Goal: Check status: Check status

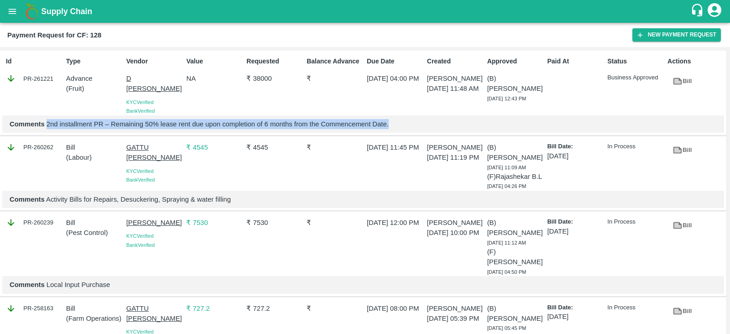
drag, startPoint x: 388, startPoint y: 124, endPoint x: 47, endPoint y: 125, distance: 341.0
click at [47, 125] on p "Comments 2nd installment PR – Remaining 50% lease rent due upon completion of 6…" at bounding box center [364, 124] width 708 height 10
drag, startPoint x: 47, startPoint y: 125, endPoint x: 393, endPoint y: 127, distance: 346.5
click at [393, 127] on p "Comments 2nd installment PR – Remaining 50% lease rent due upon completion of 6…" at bounding box center [364, 124] width 708 height 10
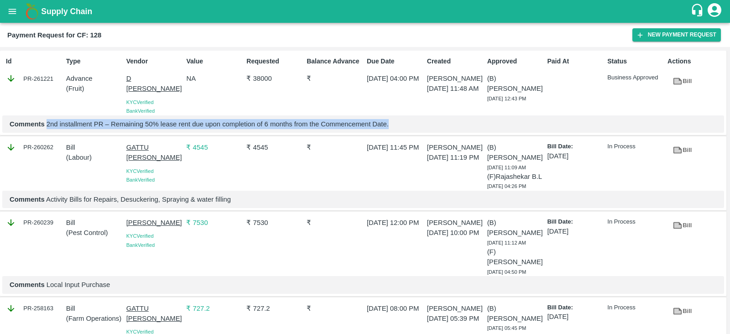
click at [393, 127] on p "Comments 2nd installment PR – Remaining 50% lease rent due upon completion of 6…" at bounding box center [364, 124] width 708 height 10
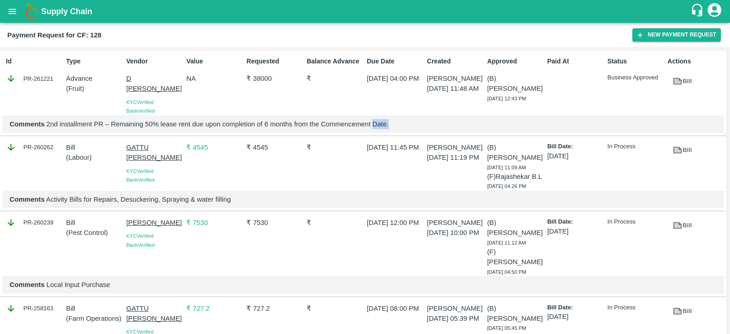
drag, startPoint x: 393, startPoint y: 127, endPoint x: 375, endPoint y: 127, distance: 18.7
click at [375, 127] on p "Comments 2nd installment PR – Remaining 50% lease rent due upon completion of 6…" at bounding box center [364, 124] width 708 height 10
click at [391, 127] on p "Comments 2nd installment PR – Remaining 50% lease rent due upon completion of 6…" at bounding box center [364, 124] width 708 height 10
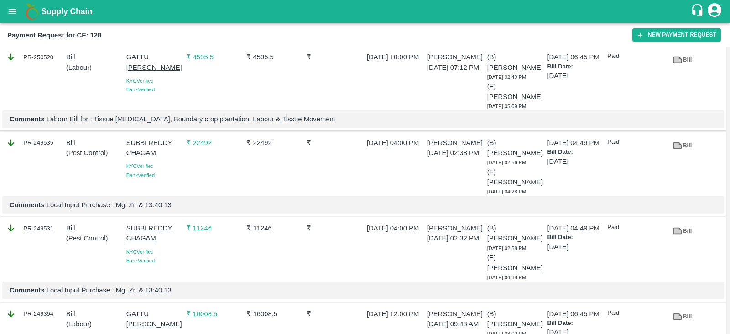
scroll to position [388, 0]
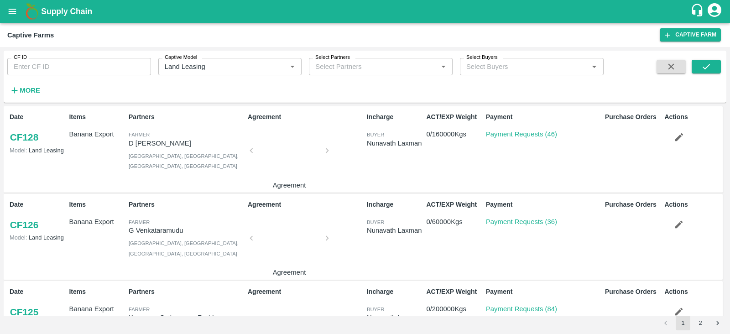
click at [658, 330] on div "CF ID CF ID Captive Model Captive Model   * Select Partners Select Partners   *…" at bounding box center [365, 190] width 730 height 287
click at [697, 326] on button "2" at bounding box center [700, 323] width 15 height 15
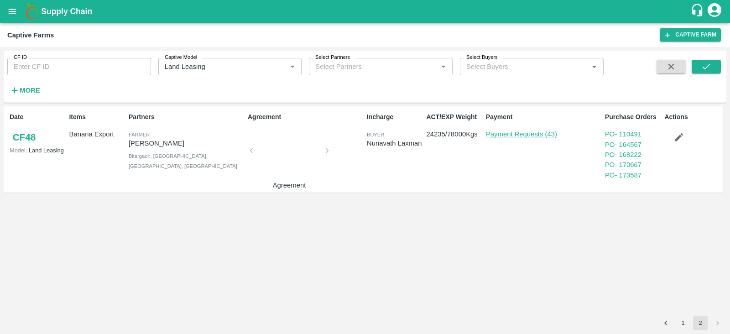
click at [487, 136] on link "Payment Requests (43)" at bounding box center [521, 134] width 71 height 7
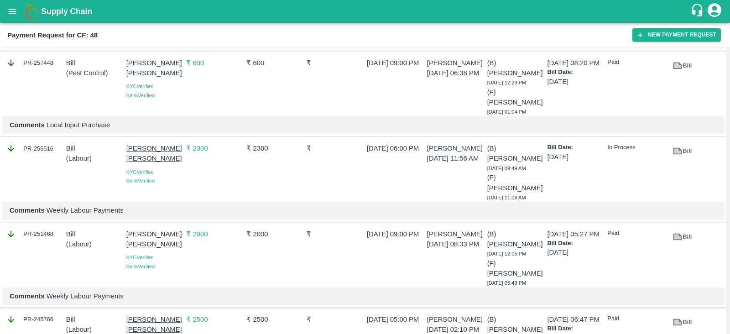
scroll to position [357, 0]
click at [682, 230] on link "Bill" at bounding box center [682, 238] width 29 height 16
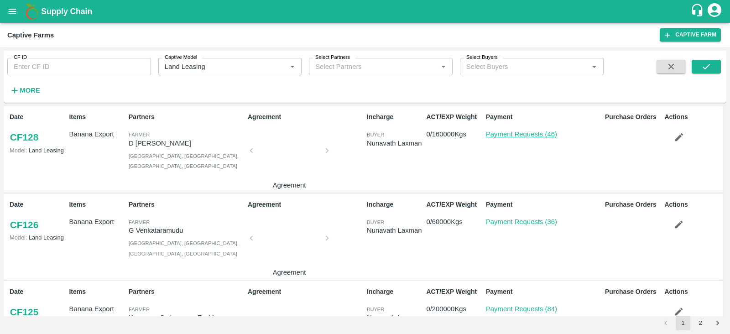
click at [522, 131] on link "Payment Requests (46)" at bounding box center [521, 134] width 71 height 7
click at [528, 220] on link "Payment Requests (36)" at bounding box center [521, 221] width 71 height 7
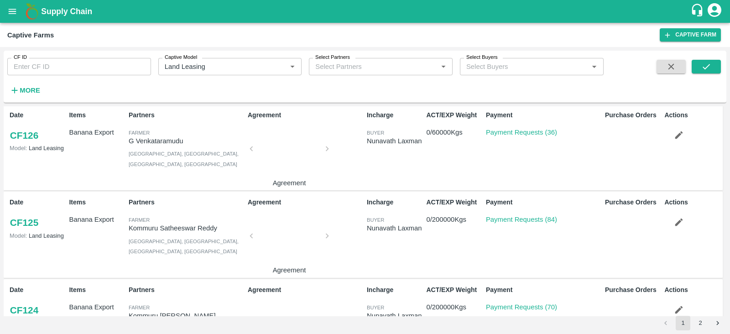
scroll to position [95, 0]
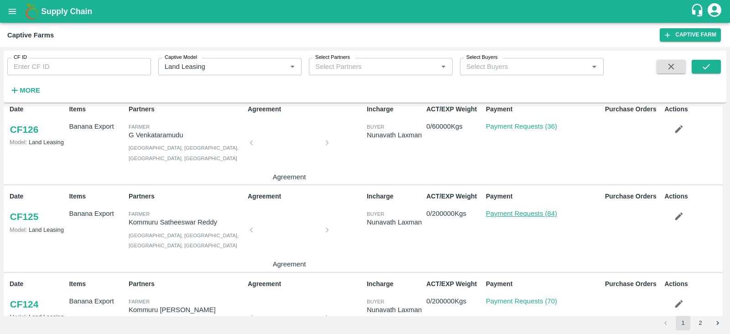
click at [524, 213] on link "Payment Requests (84)" at bounding box center [521, 213] width 71 height 7
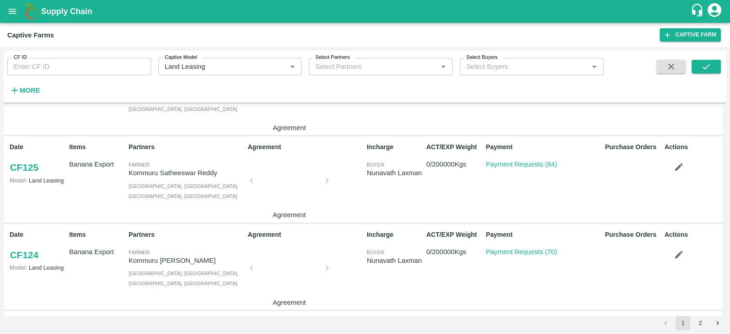
scroll to position [178, 0]
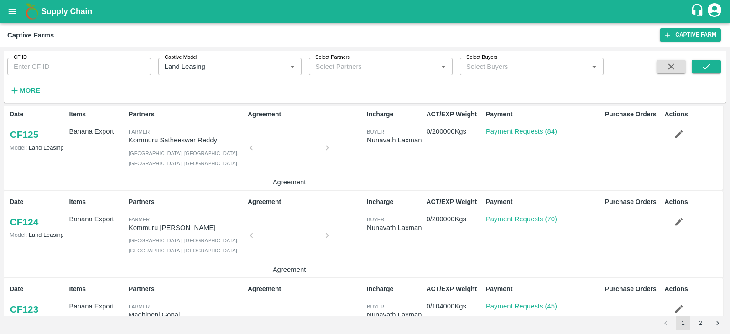
click at [530, 219] on link "Payment Requests (70)" at bounding box center [521, 218] width 71 height 7
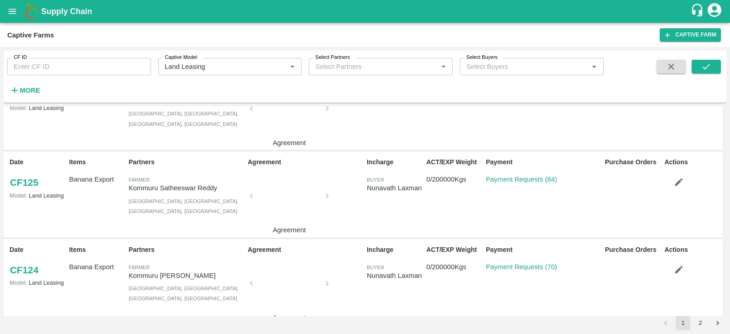
scroll to position [131, 0]
click at [701, 317] on button "2" at bounding box center [700, 323] width 15 height 15
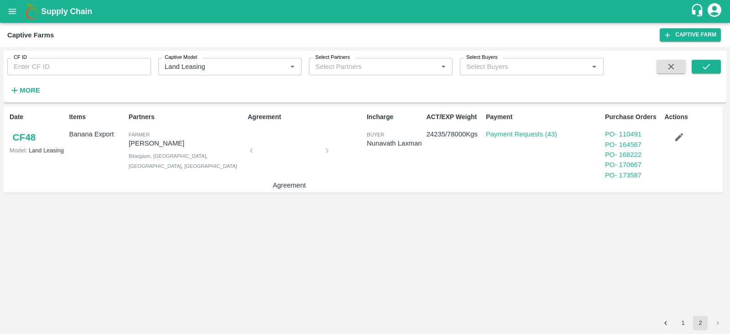
click at [528, 139] on p "Payment Requests (43)" at bounding box center [521, 134] width 71 height 10
click at [523, 137] on link "Payment Requests (43)" at bounding box center [521, 134] width 71 height 7
